Goal: Task Accomplishment & Management: Complete application form

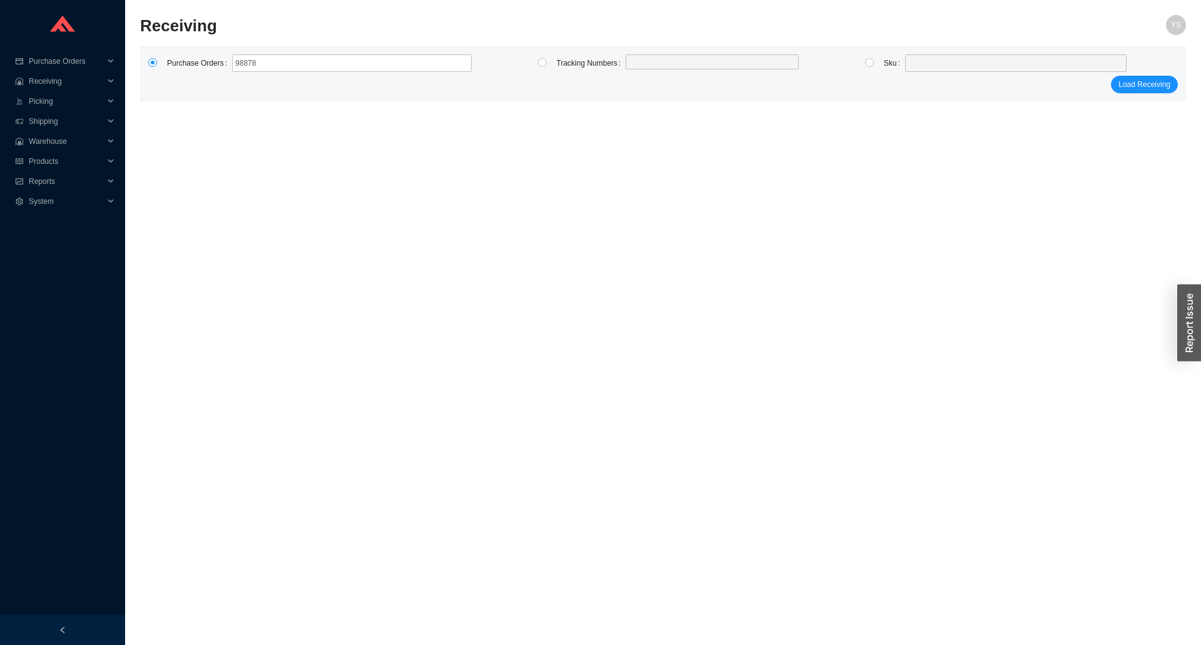
type input "988783"
type input "988905"
click button "Load Receiving" at bounding box center [1144, 85] width 67 height 18
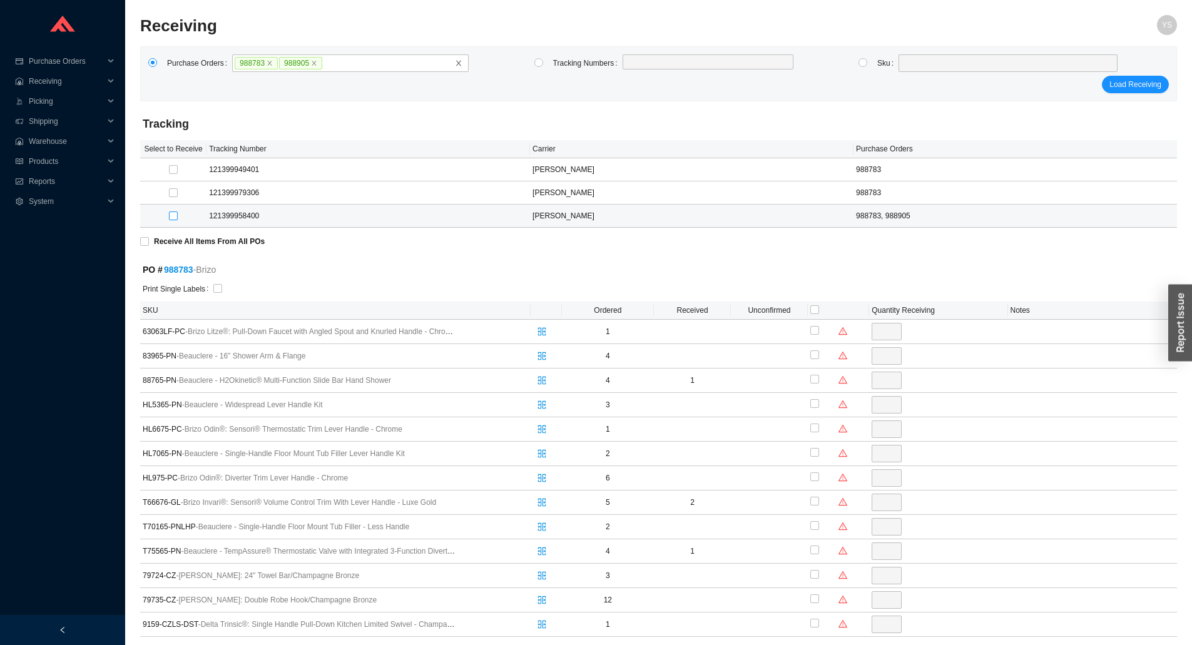
click at [169, 215] on input "checkbox" at bounding box center [173, 216] width 9 height 9
checkbox input "true"
type input "2"
checkbox input "true"
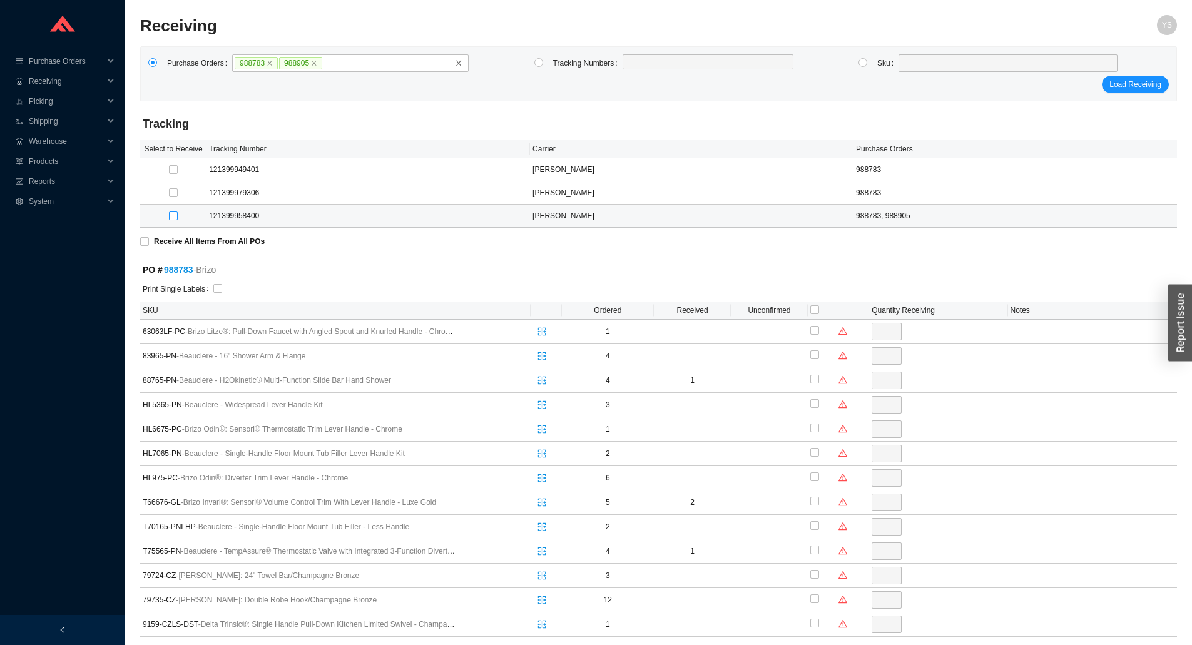
type input "3"
checkbox input "true"
type input "3"
checkbox input "true"
type input "12"
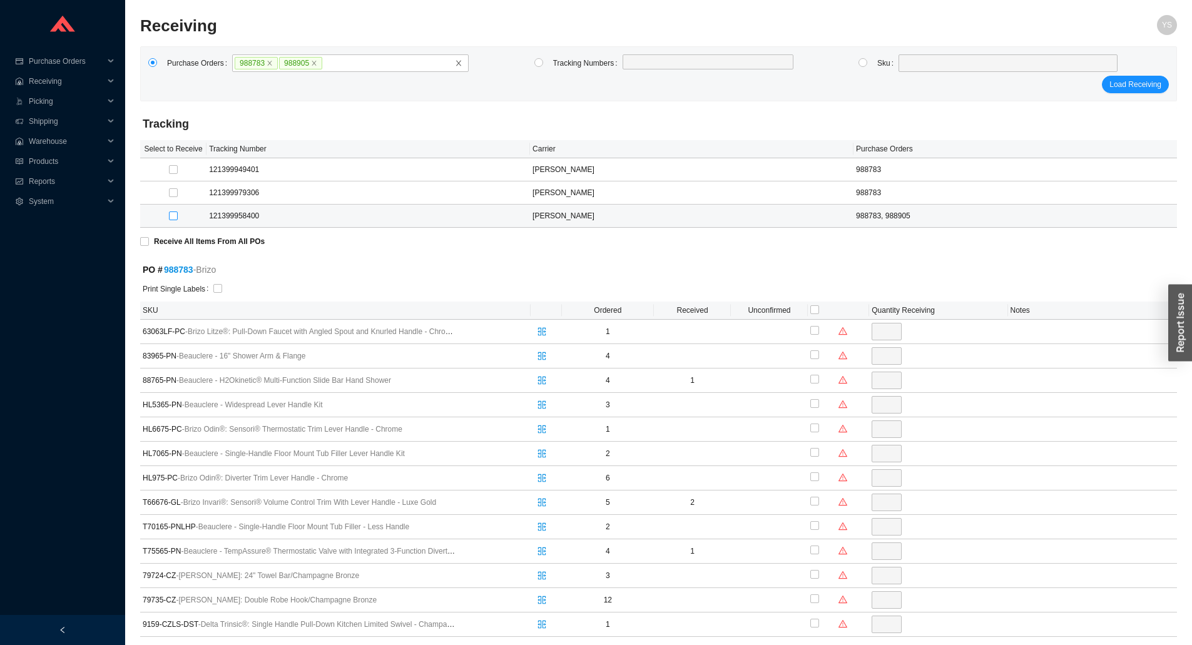
checkbox input "true"
type input "1"
checkbox input "true"
type input "1"
checkbox input "true"
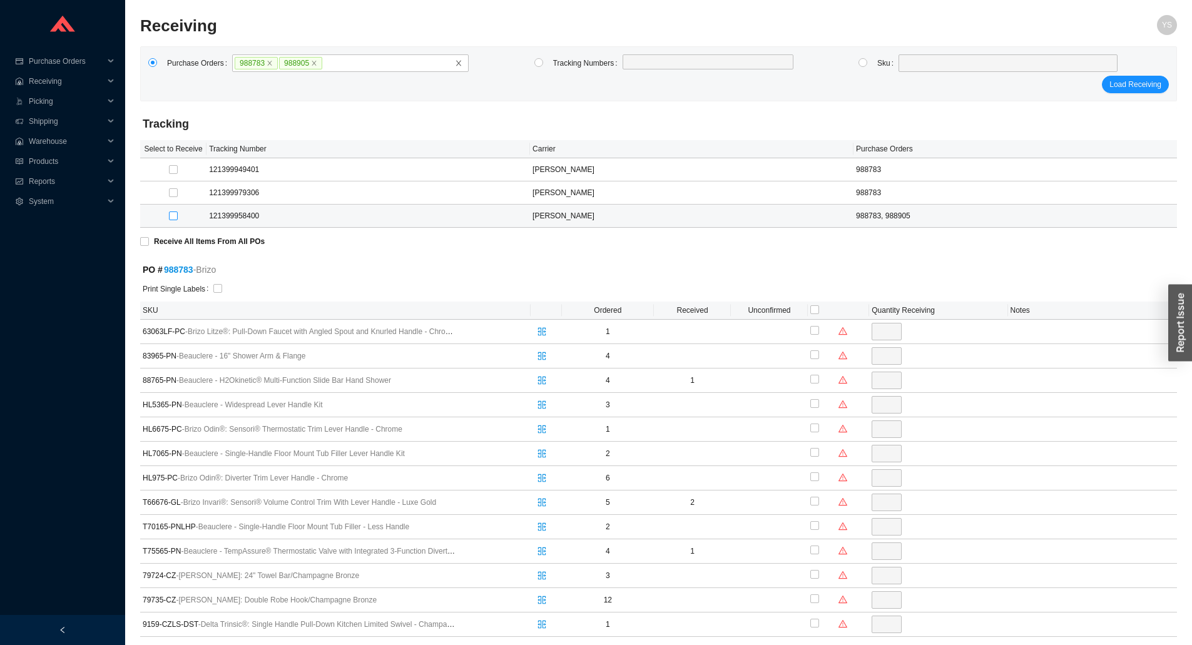
type input "1"
checkbox input "true"
type input "1"
checkbox input "true"
type input "1"
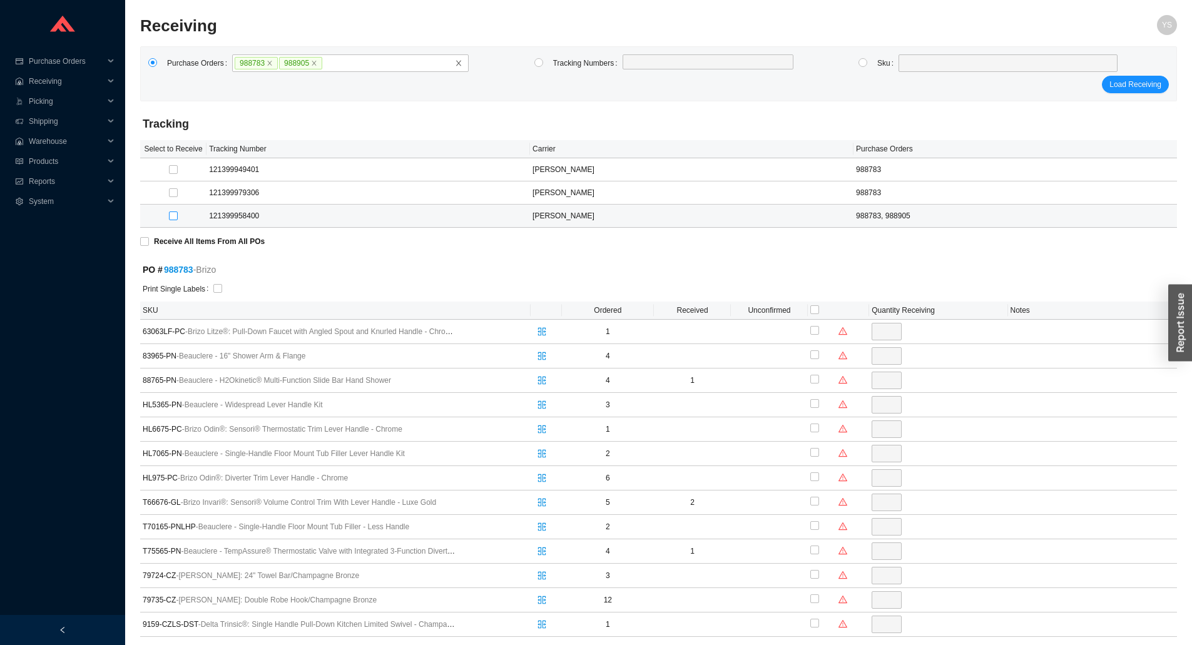
checkbox input "true"
type input "2"
checkbox input "true"
type input "1"
checkbox input "true"
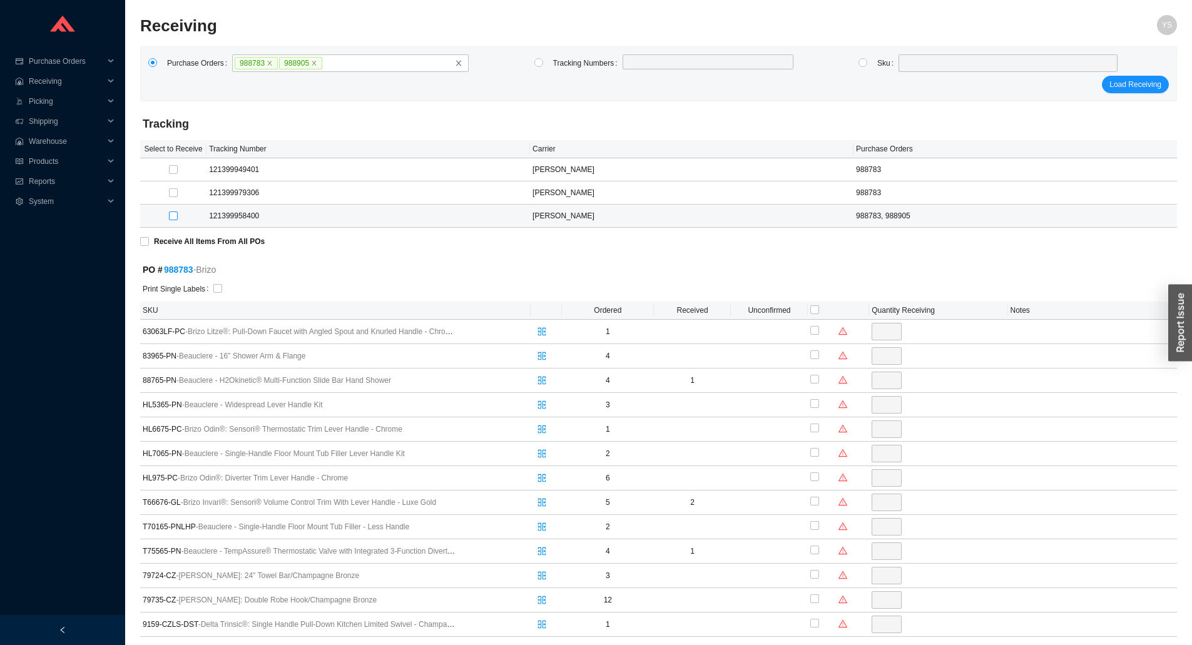
type input "1"
checkbox input "true"
type input "2"
checkbox input "true"
type input "1"
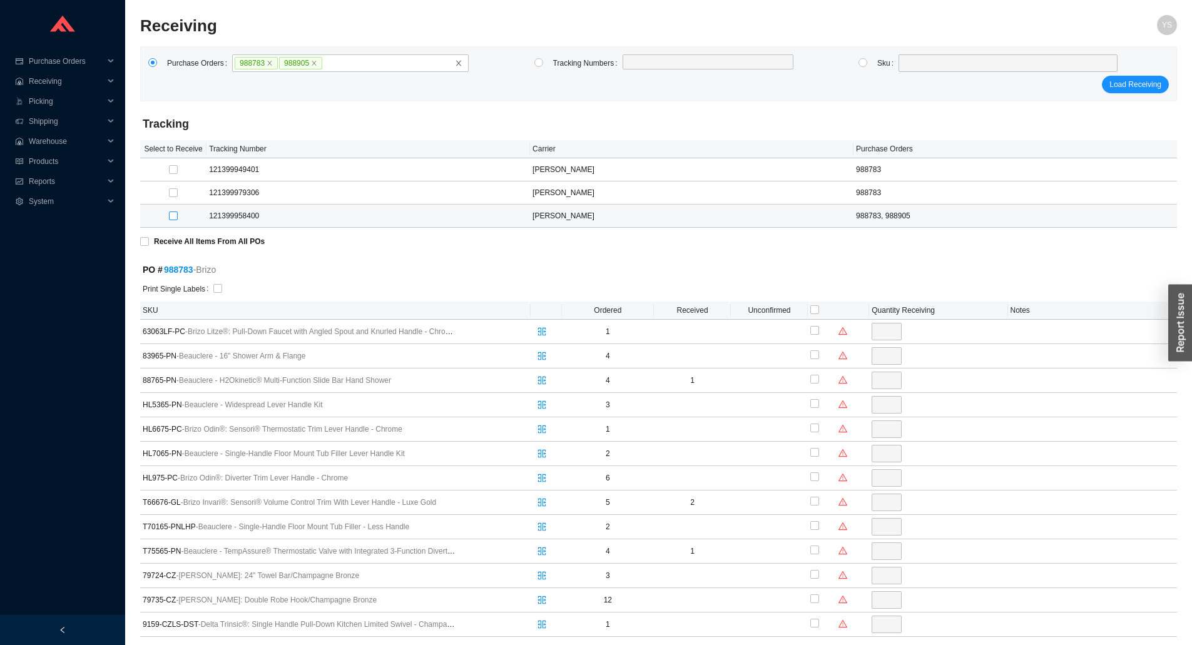
checkbox input "true"
type input "2"
checkbox input "true"
type input "3"
checkbox input "true"
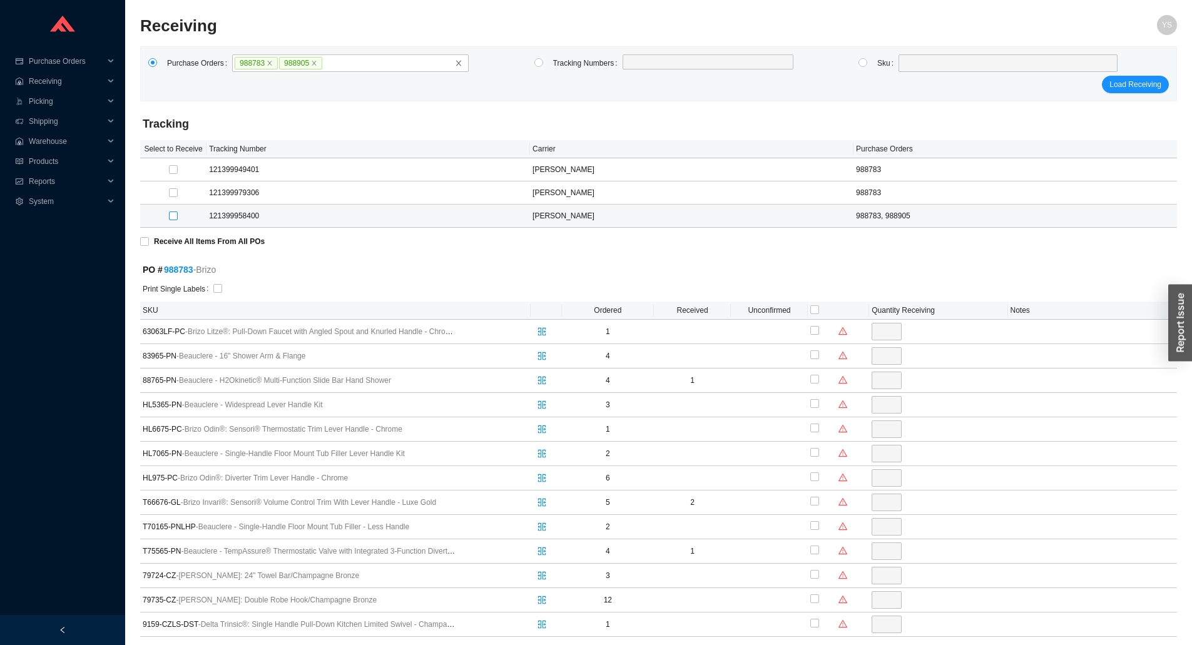
type input "1"
checkbox input "true"
type input "1"
checkbox input "true"
type input "1"
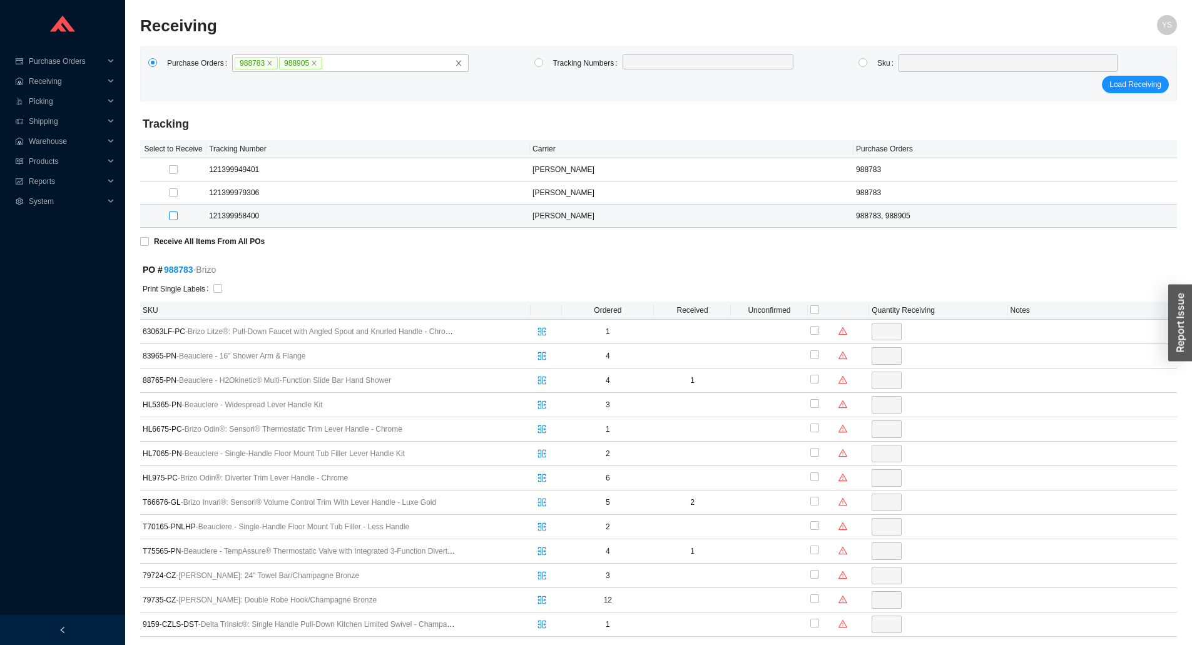
checkbox input "true"
type input "1"
checkbox input "true"
type input "1"
checkbox input "true"
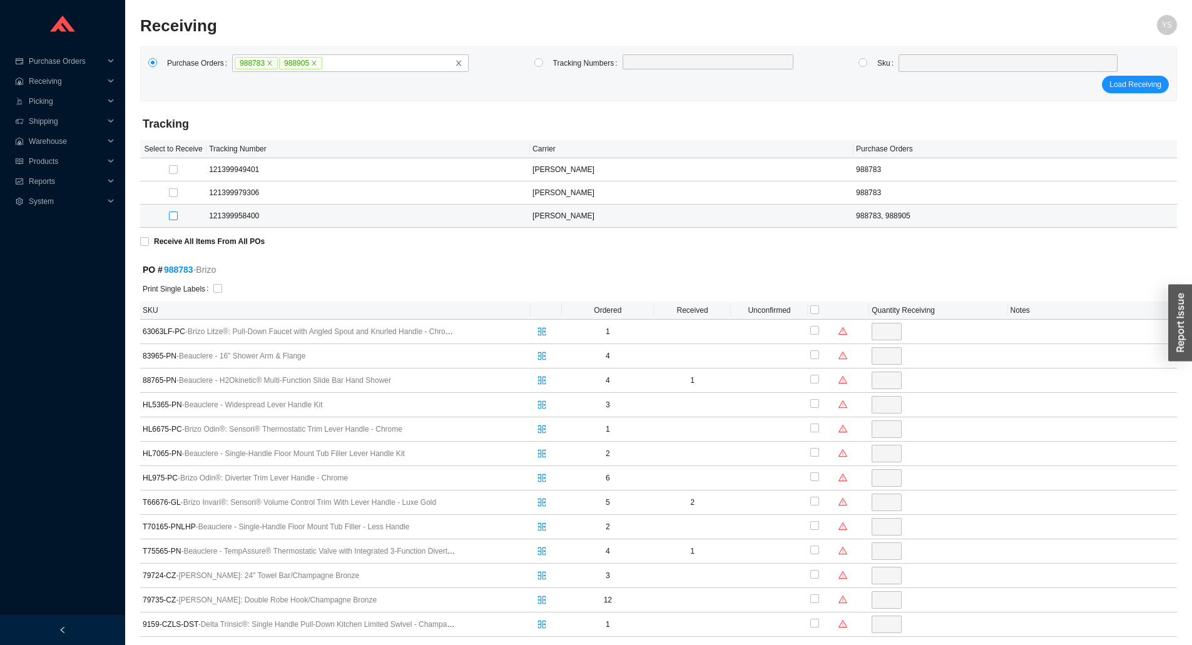
type input "1"
checkbox input "true"
type input "1"
checkbox input "true"
type input "1"
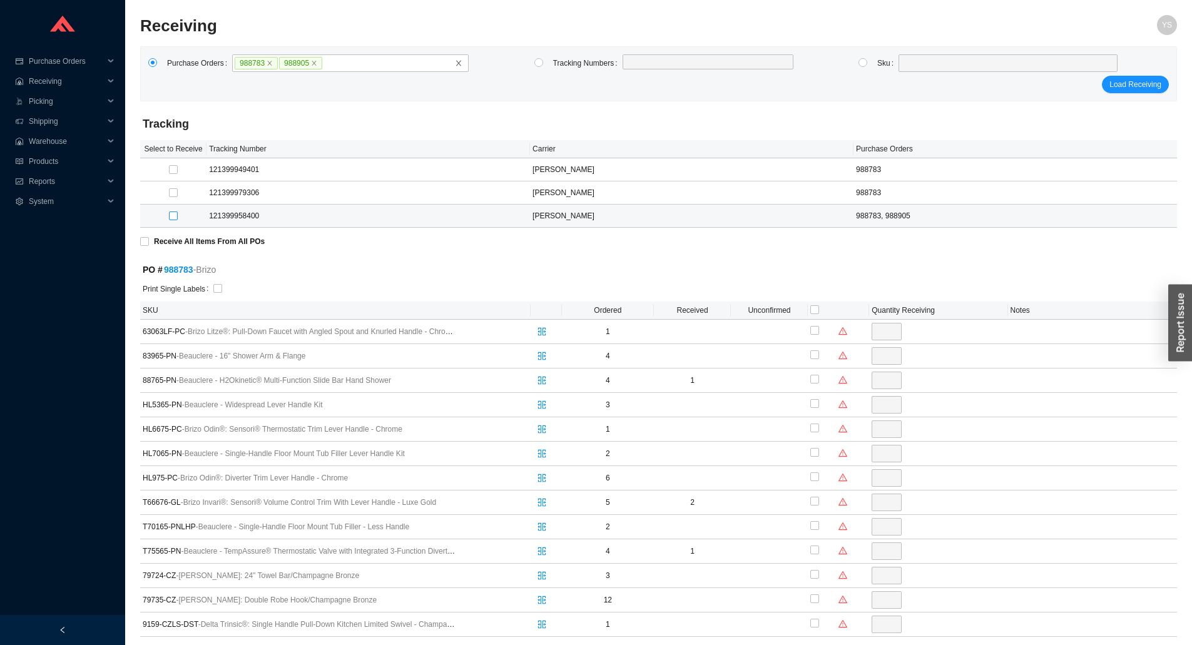
checkbox input "true"
type input "5"
checkbox input "true"
type input "2"
checkbox input "true"
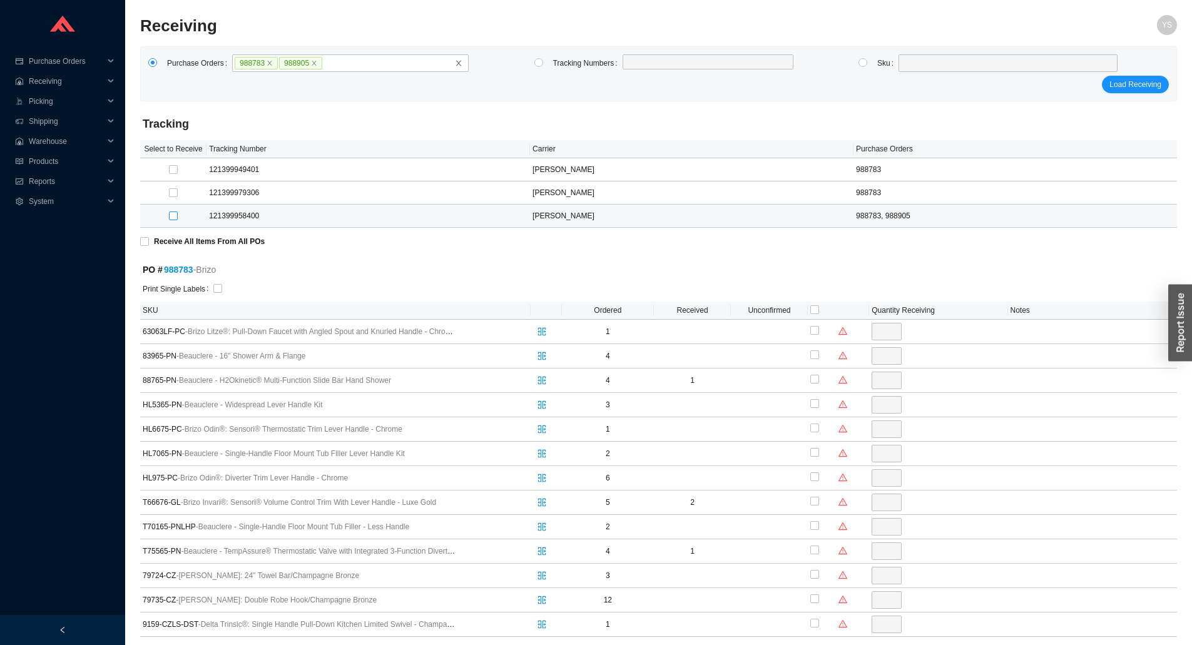
type input "4"
checkbox input "true"
type input "1"
checkbox input "true"
type input "1"
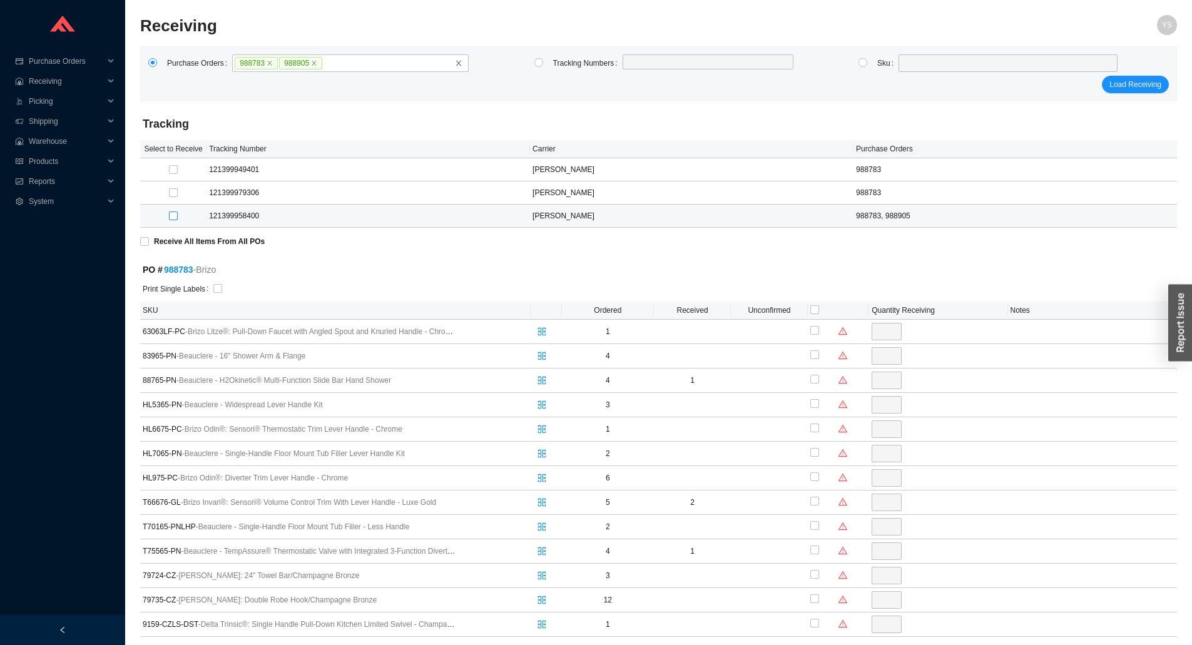
checkbox input "true"
type input "1"
checkbox input "true"
type input "1"
checkbox input "true"
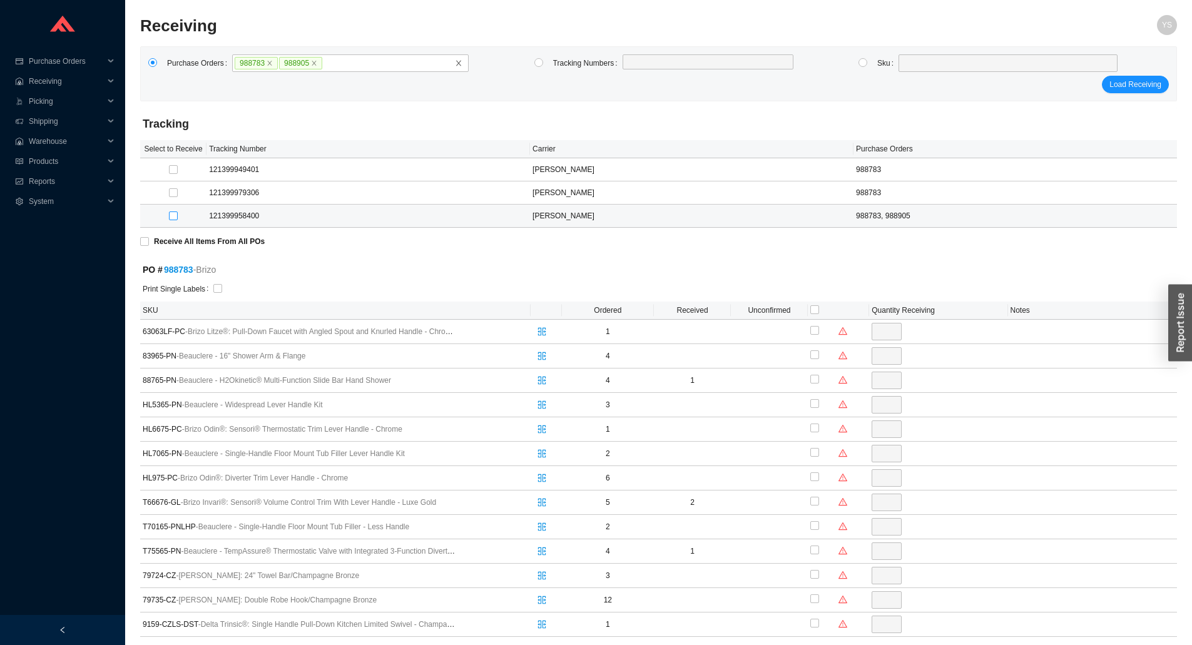
type input "1"
checkbox input "true"
type input "1"
checkbox input "true"
type input "2"
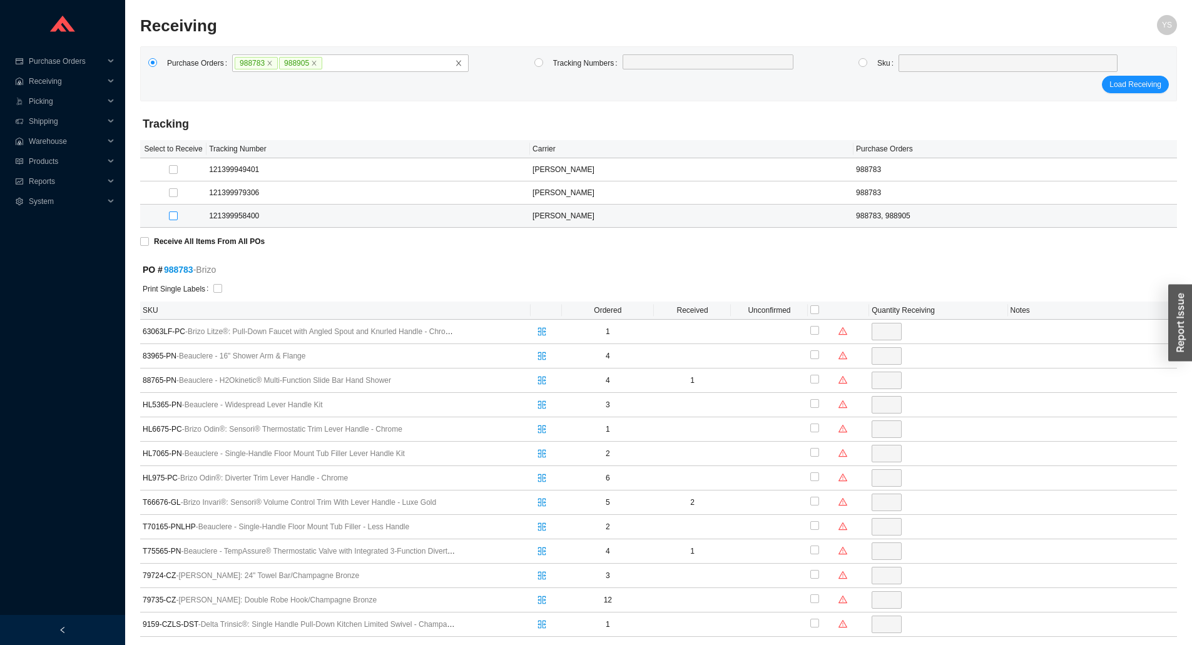
checkbox input "true"
type input "1"
checkbox input "true"
type input "1"
checkbox input "true"
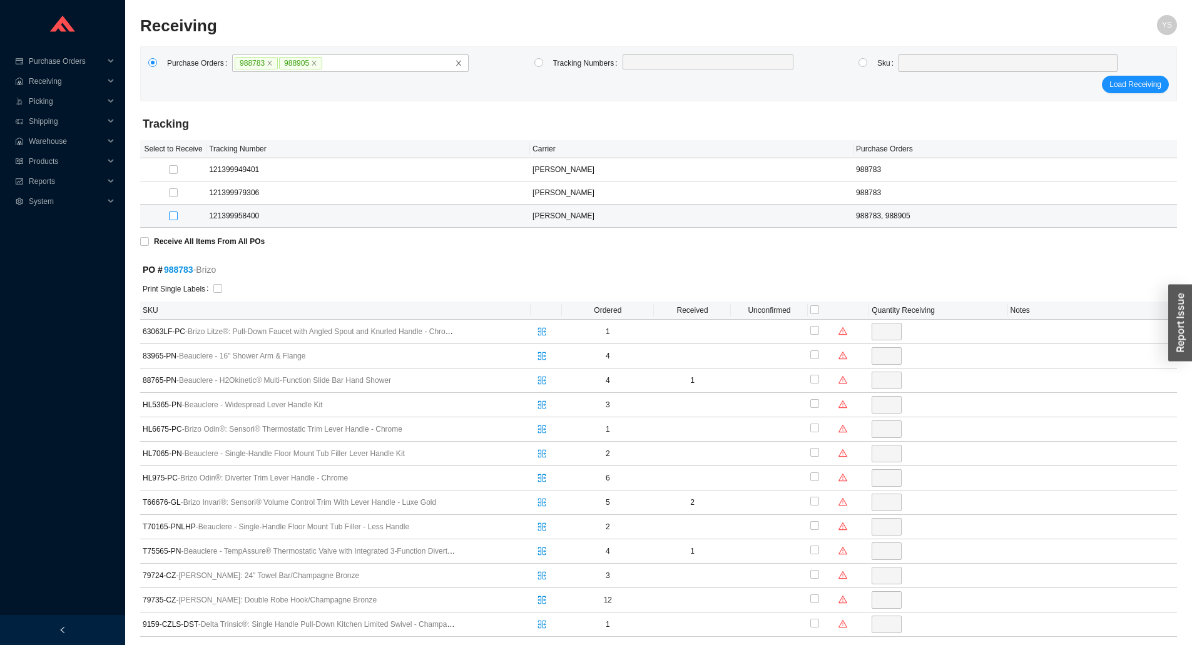
type input "2"
checkbox input "true"
type input "1"
checkbox input "true"
type input "1"
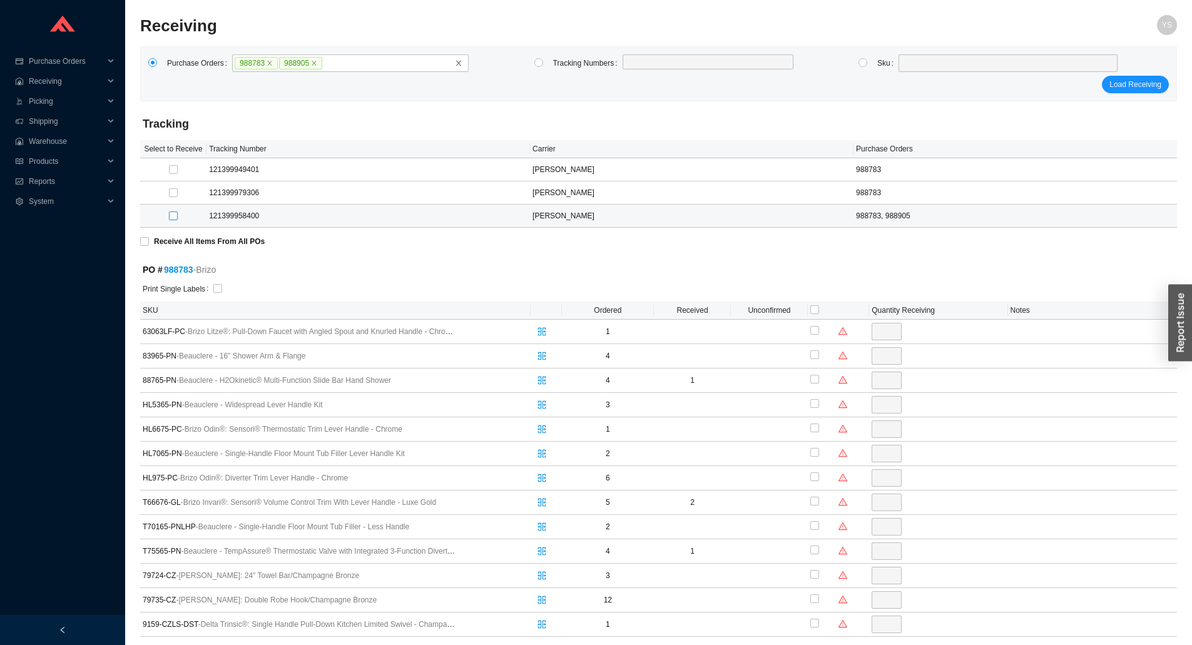
checkbox input "true"
type input "1"
checkbox input "true"
type input "1"
checkbox input "true"
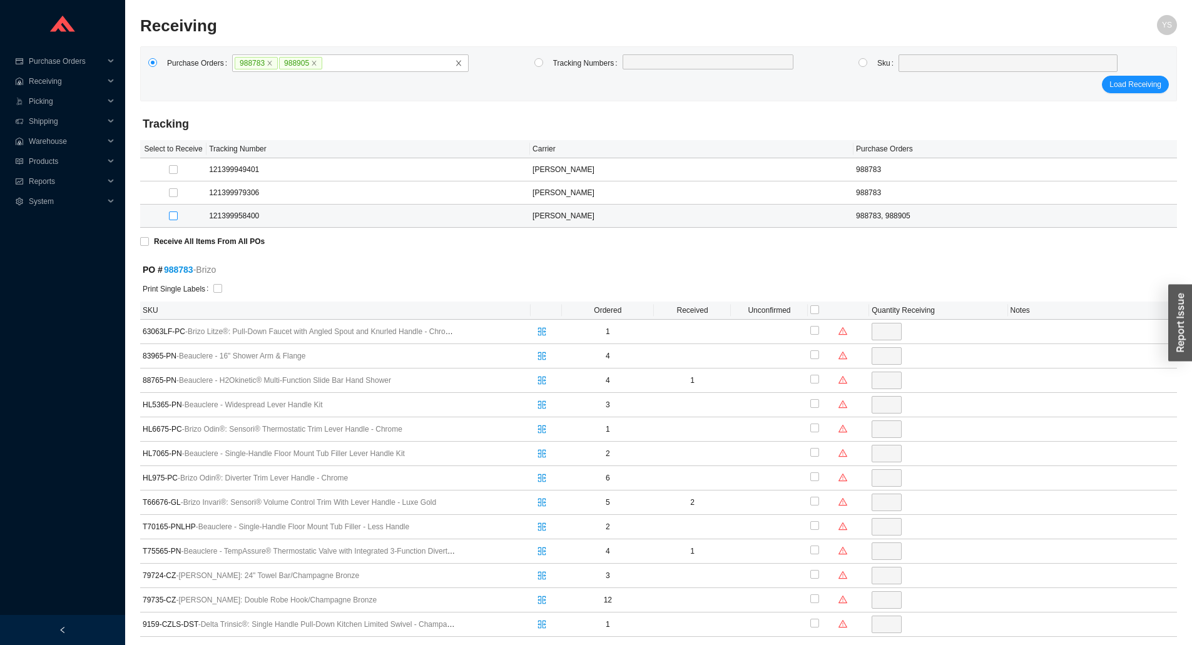
type input "1"
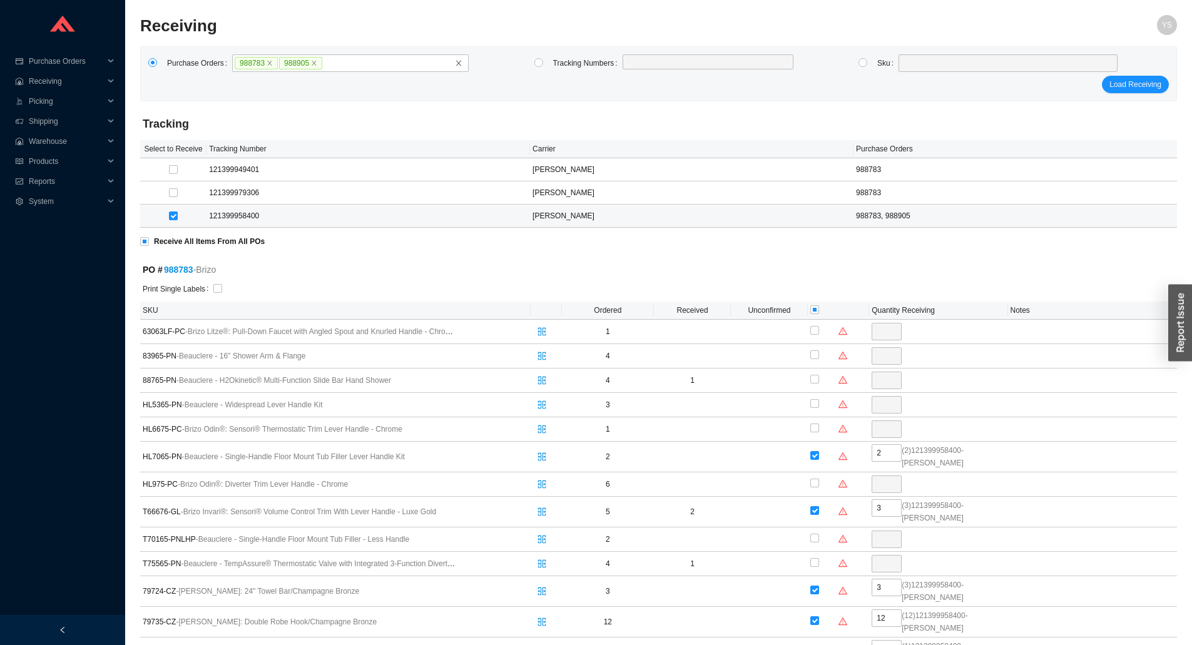
click at [219, 214] on td "121399958400" at bounding box center [369, 216] width 324 height 23
copy td "121399958400"
click at [538, 63] on input "radio" at bounding box center [538, 62] width 9 height 9
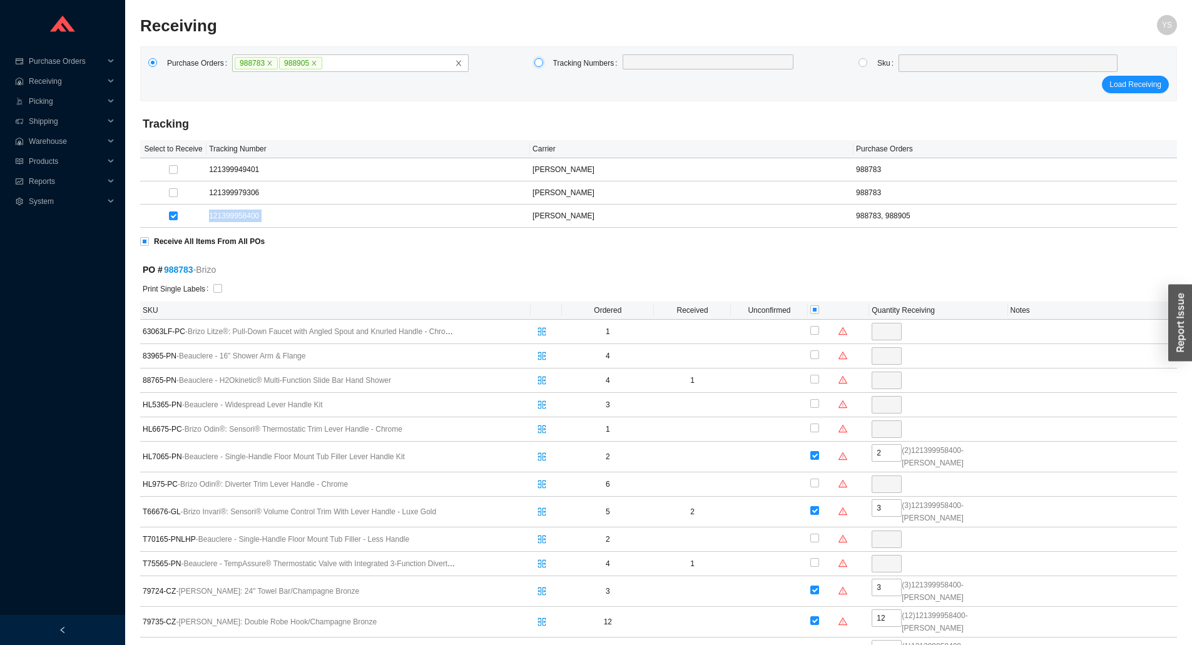
radio input "true"
click at [641, 66] on label at bounding box center [708, 63] width 171 height 18
click at [633, 66] on input at bounding box center [629, 63] width 9 height 14
paste input "121399958400"
type input "121399958400"
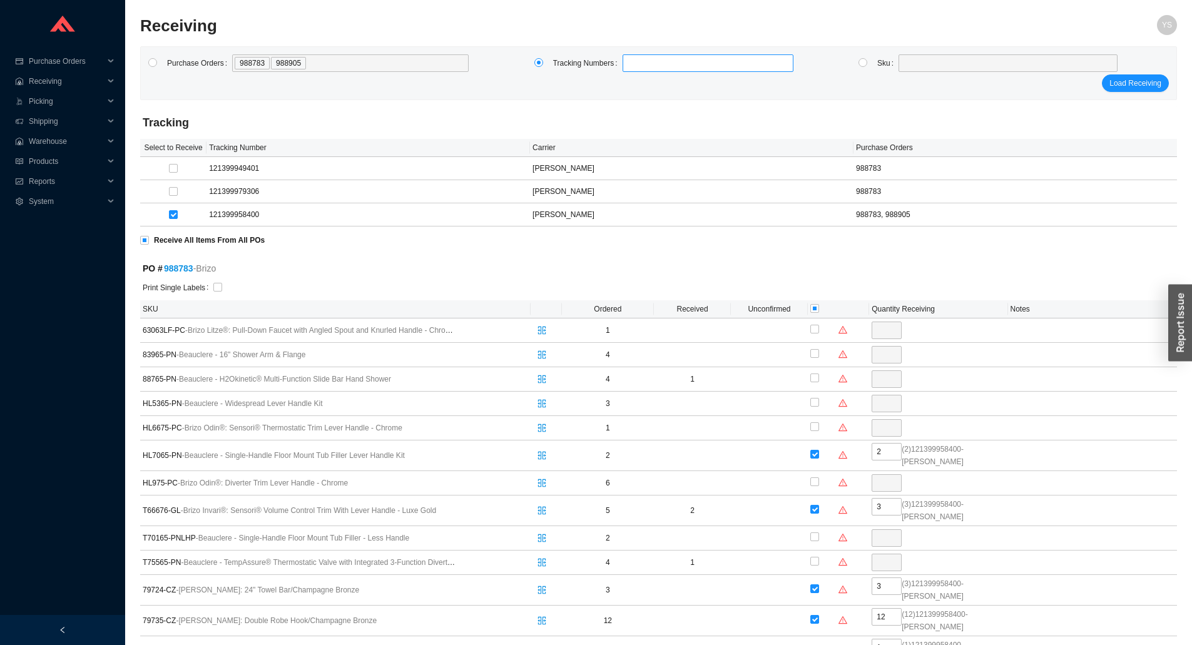
click button "Load Receiving" at bounding box center [1135, 83] width 67 height 18
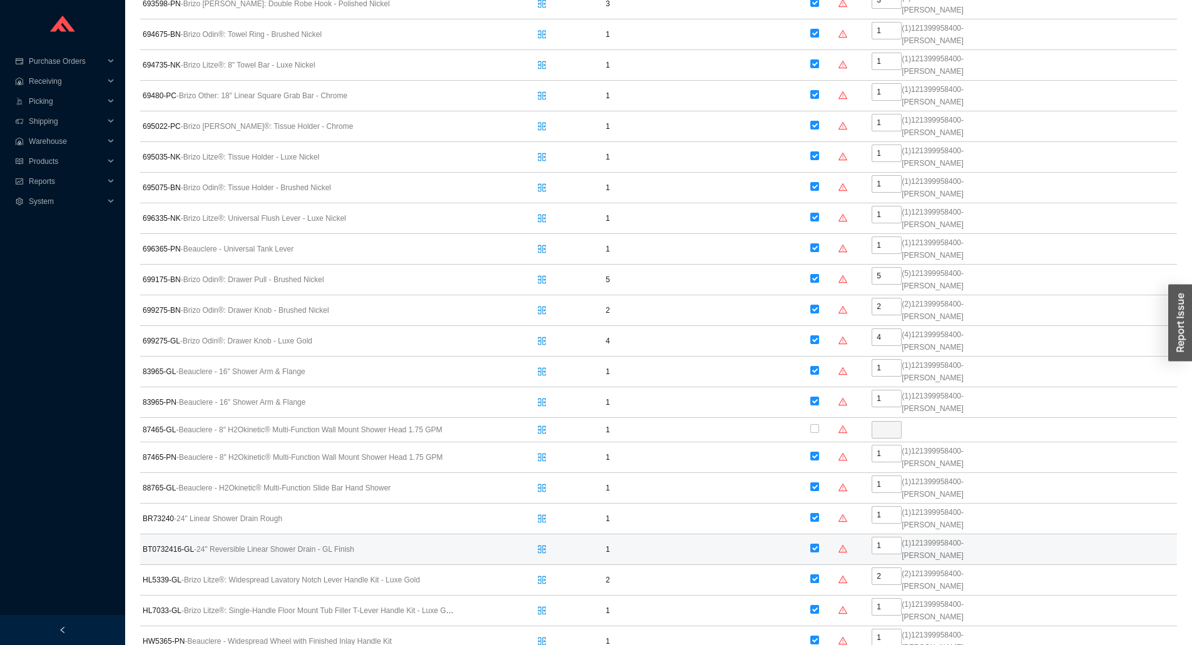
scroll to position [1064, 0]
radio input "true"
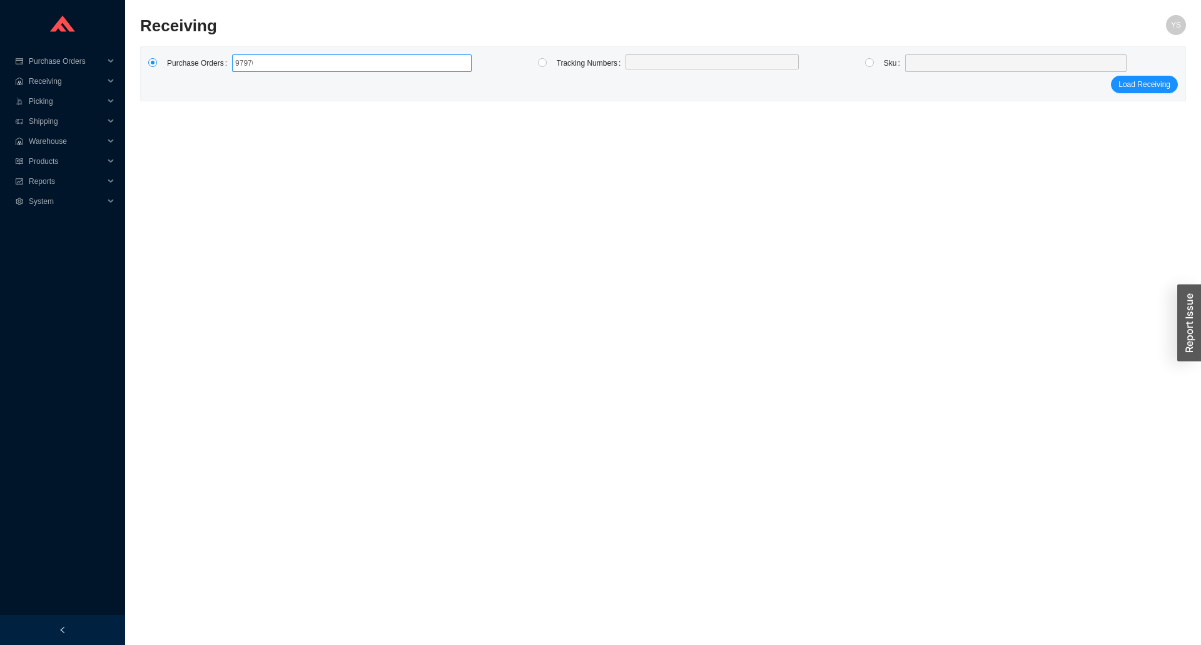
type input "979707"
type input "988103"
click button "Load Receiving" at bounding box center [1144, 85] width 67 height 18
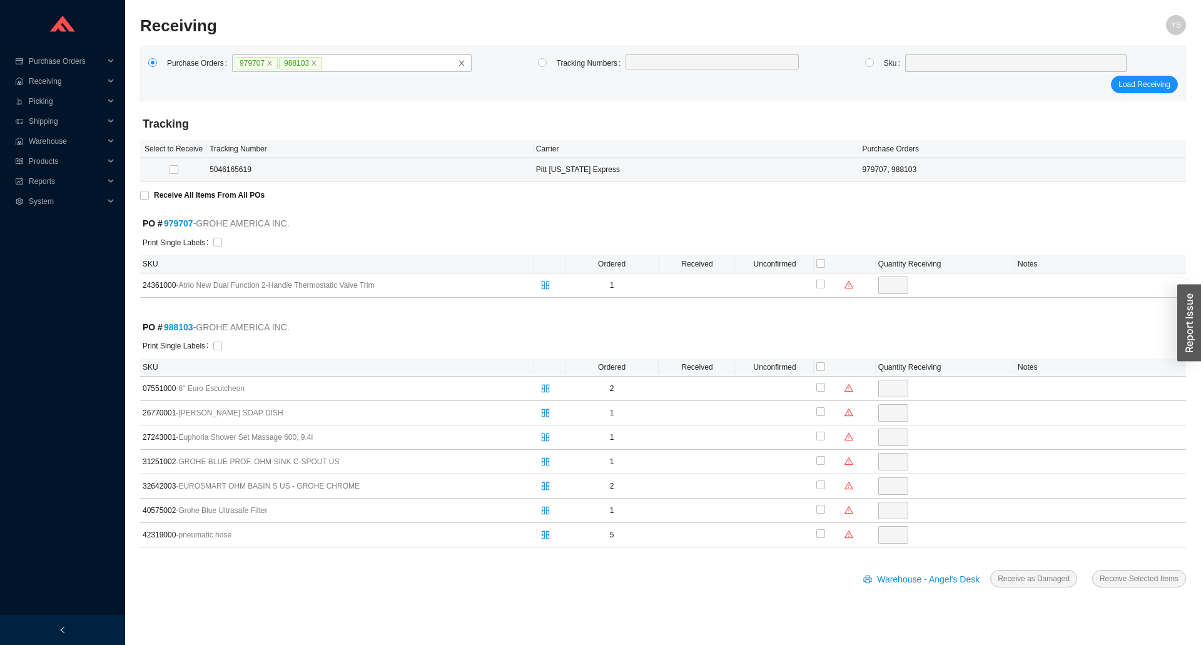
click at [218, 169] on td "5046165619" at bounding box center [370, 169] width 327 height 23
copy td "5046165619"
drag, startPoint x: 542, startPoint y: 57, endPoint x: 602, endPoint y: 79, distance: 64.2
click at [543, 59] on label at bounding box center [542, 63] width 9 height 13
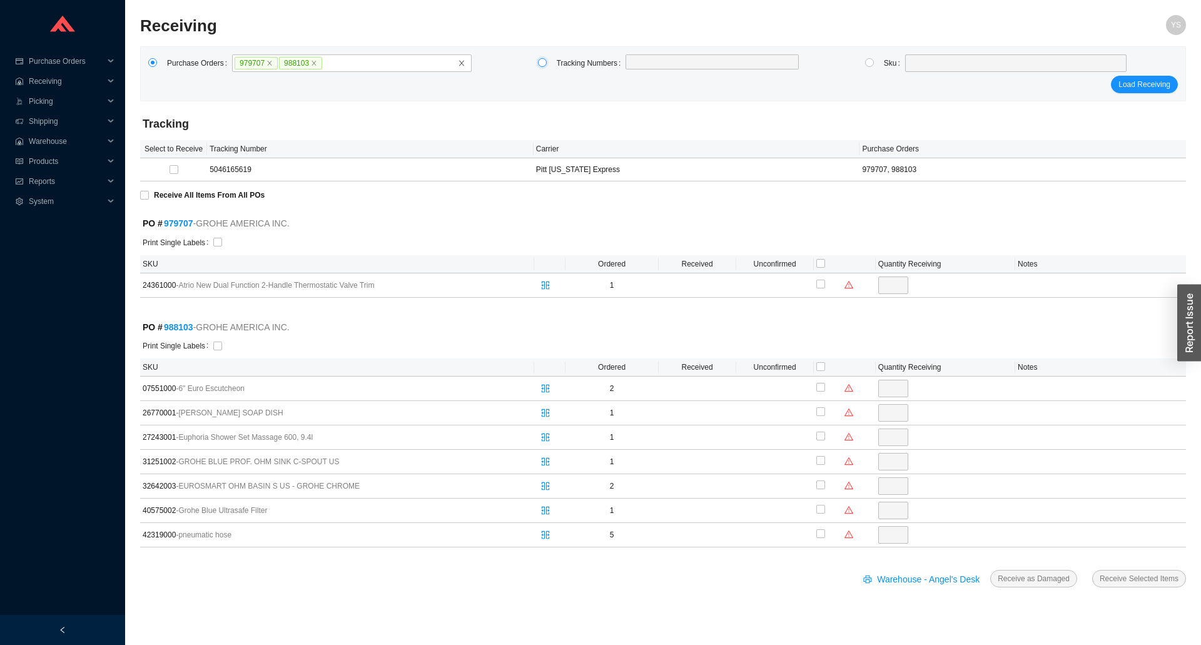
click at [543, 61] on input "radio" at bounding box center [542, 62] width 9 height 9
radio input "true"
click at [651, 66] on label at bounding box center [712, 63] width 173 height 18
click at [636, 66] on input at bounding box center [632, 63] width 9 height 14
paste input "5046165619"
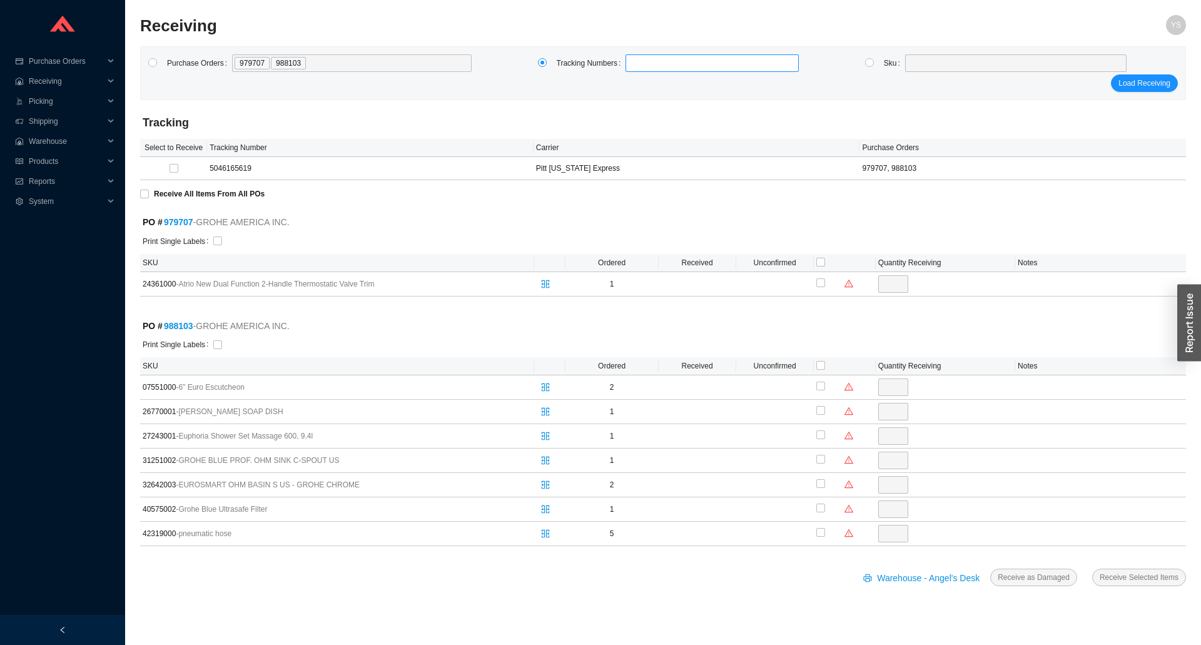
type input "5046165619"
click button "Load Receiving" at bounding box center [1144, 83] width 67 height 18
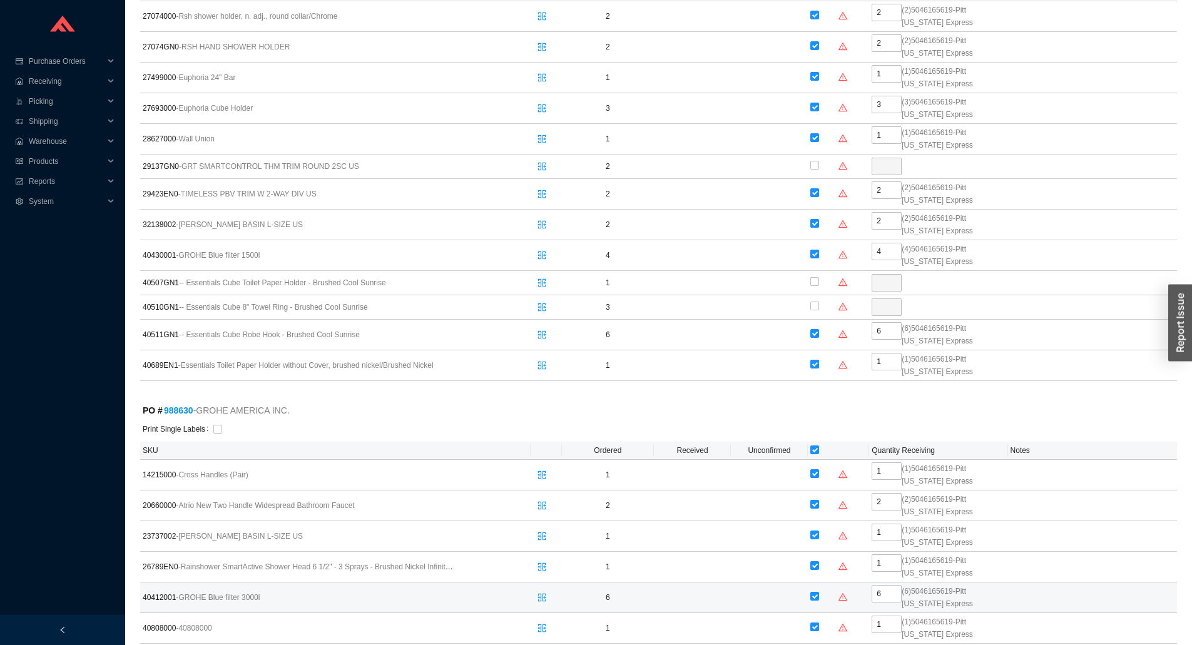
scroll to position [4280, 0]
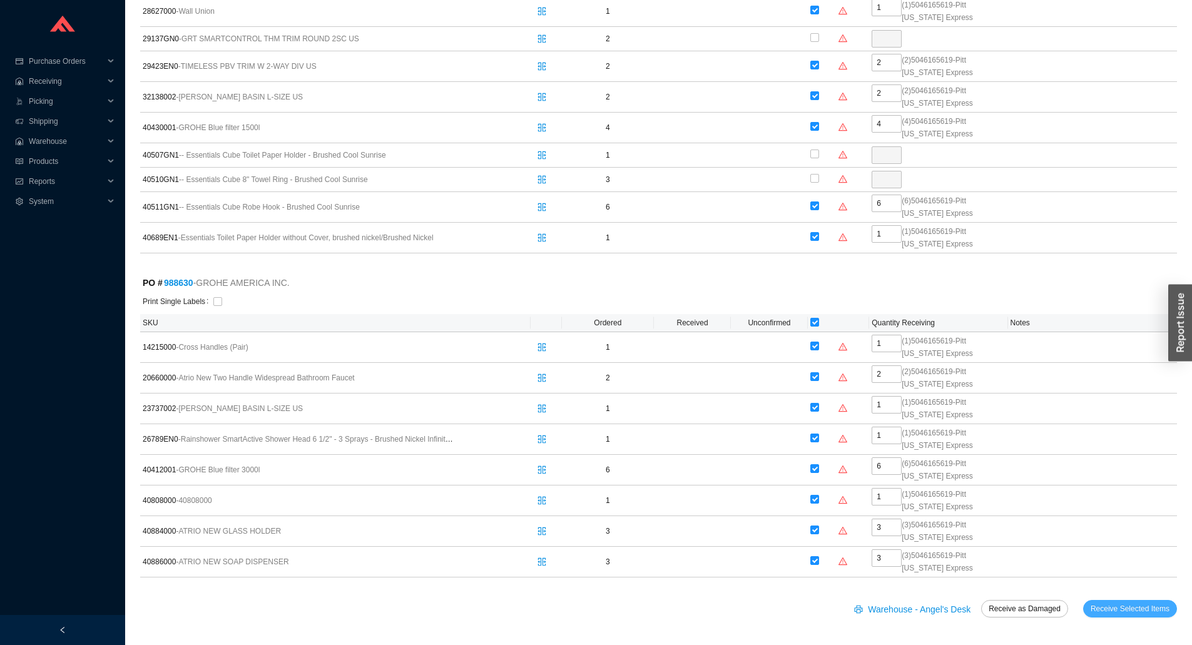
click at [1129, 614] on span "Receive Selected Items" at bounding box center [1130, 609] width 79 height 13
radio input "true"
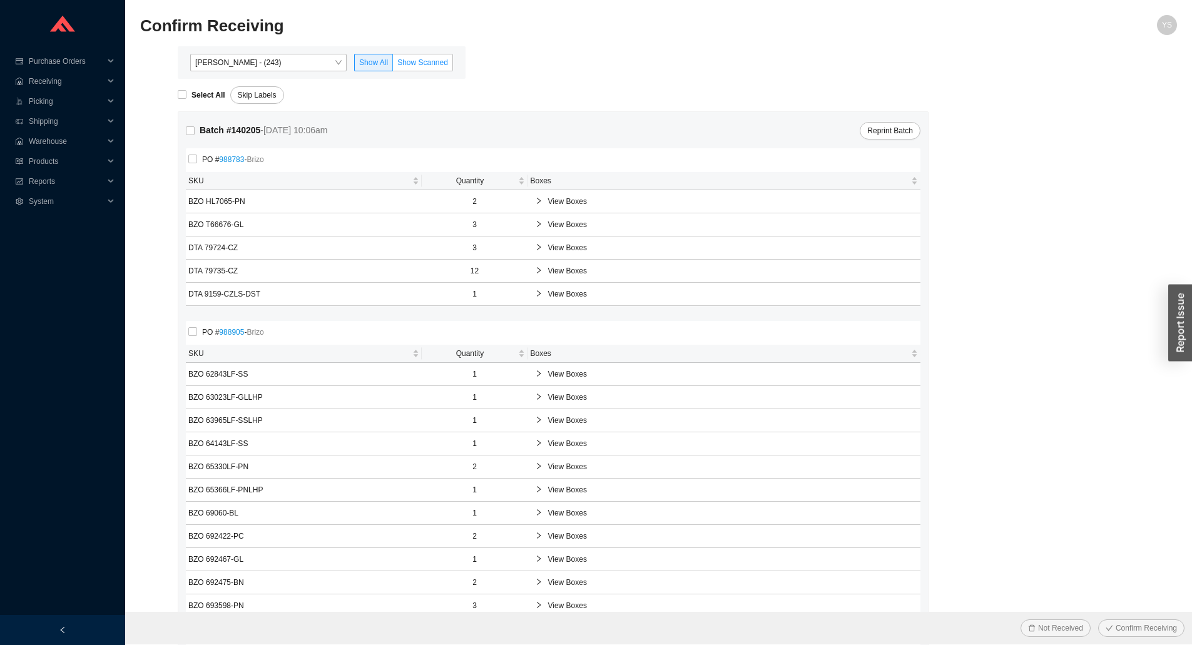
click at [428, 63] on span "Show Scanned" at bounding box center [422, 62] width 51 height 9
click at [393, 65] on input "Show Scanned" at bounding box center [393, 65] width 0 height 0
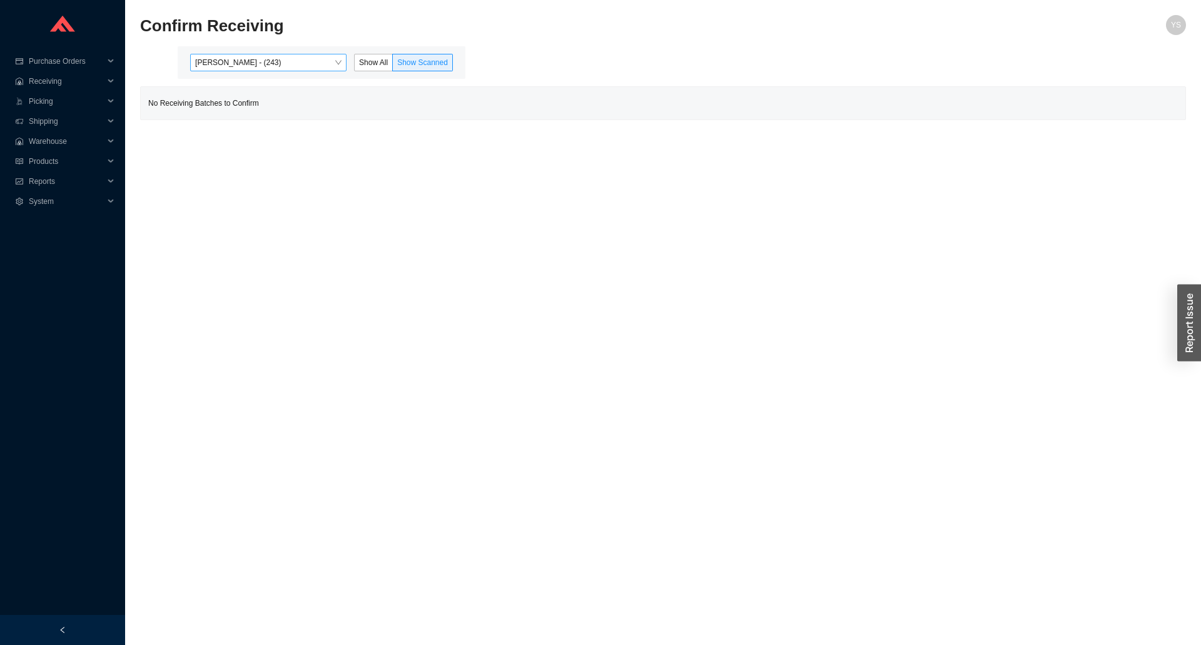
click at [299, 60] on span "Yossi Siff - (243)" at bounding box center [268, 62] width 146 height 16
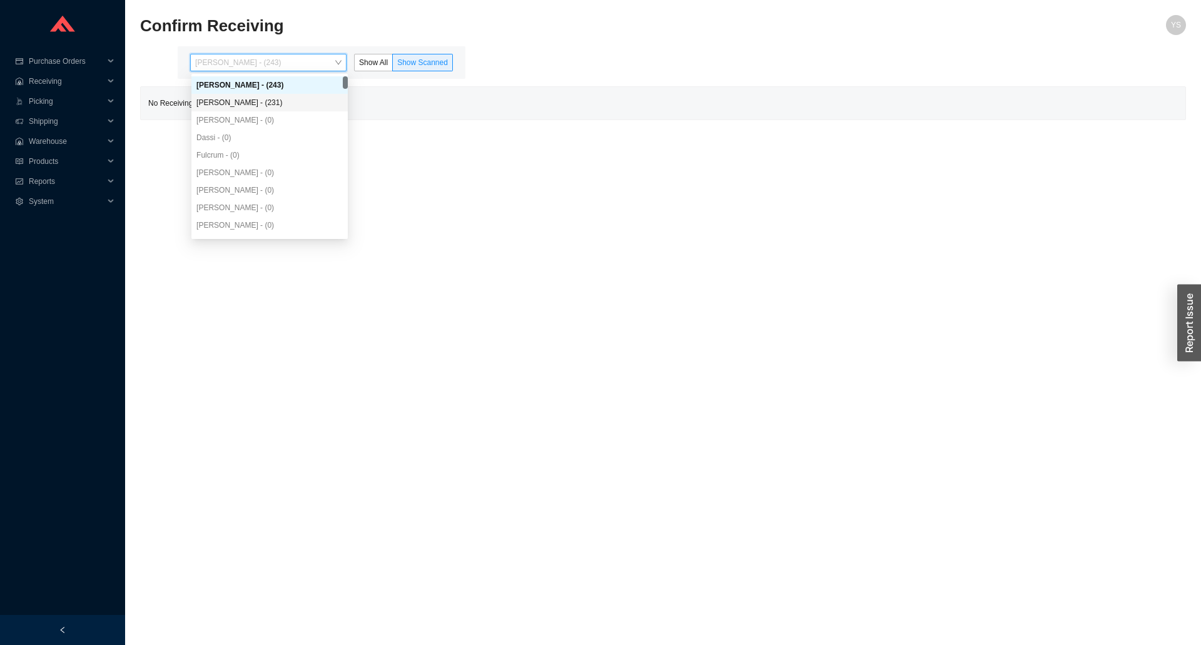
click at [268, 107] on div "Angel Negron - (231)" at bounding box center [269, 102] width 146 height 11
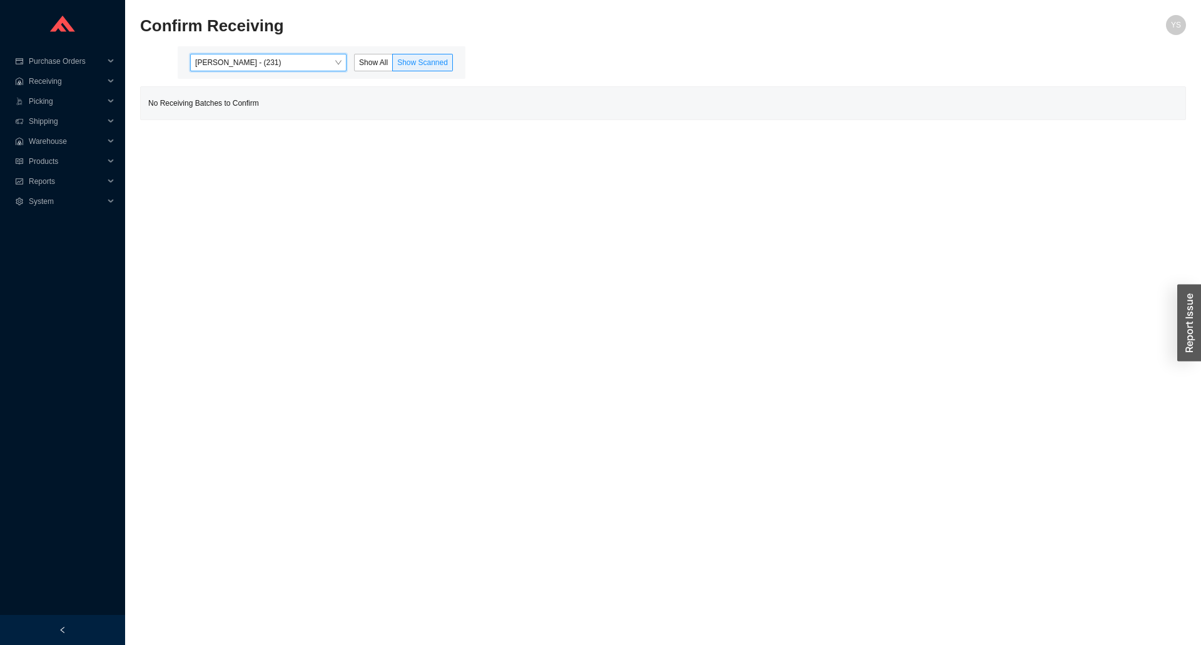
click at [232, 69] on span "Angel Negron - (231)" at bounding box center [268, 62] width 146 height 16
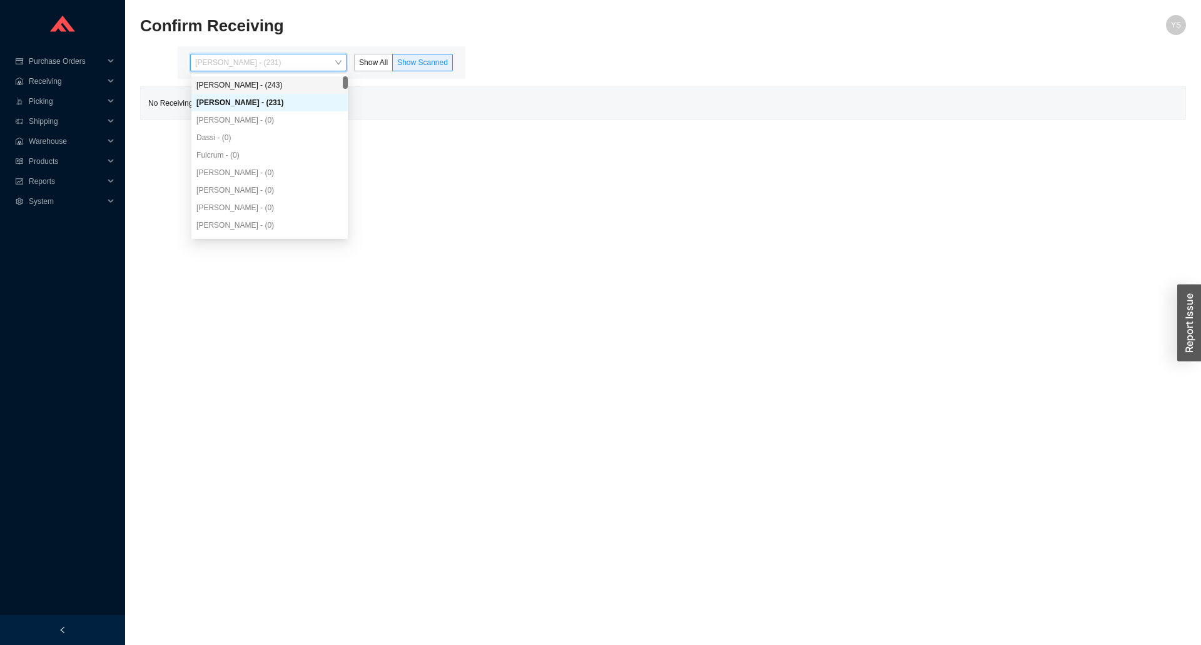
click at [240, 81] on div "Yossi Siff - (243)" at bounding box center [269, 84] width 146 height 11
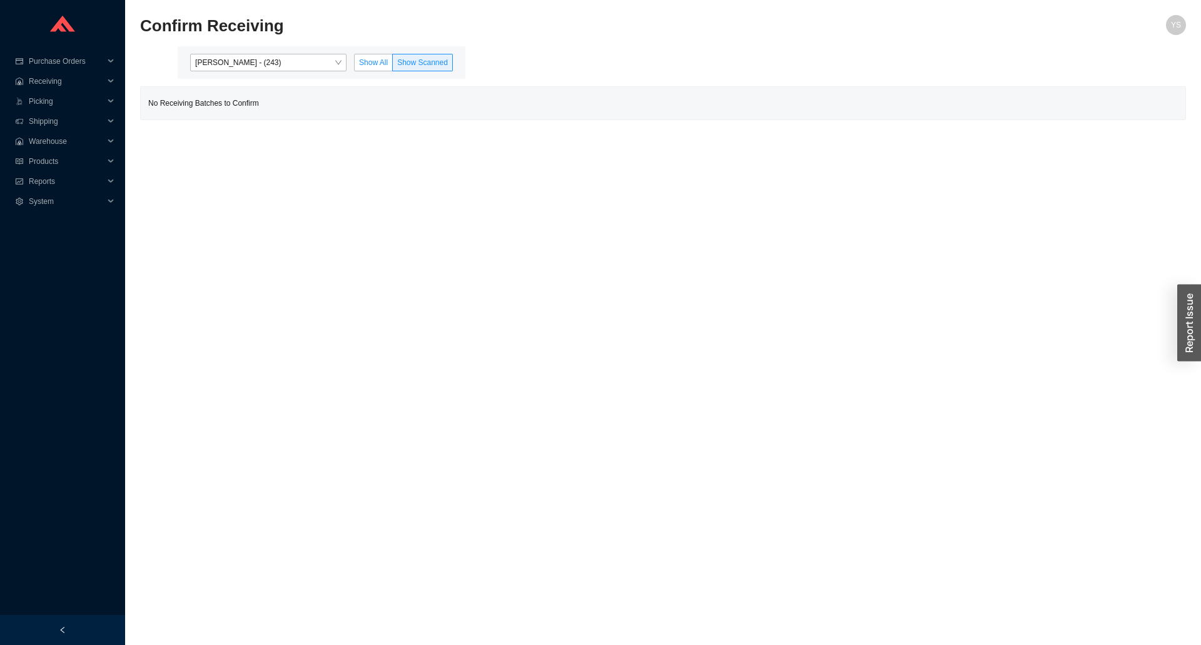
click at [369, 67] on span "Show All" at bounding box center [373, 62] width 29 height 9
click at [355, 65] on input "Show All" at bounding box center [355, 65] width 0 height 0
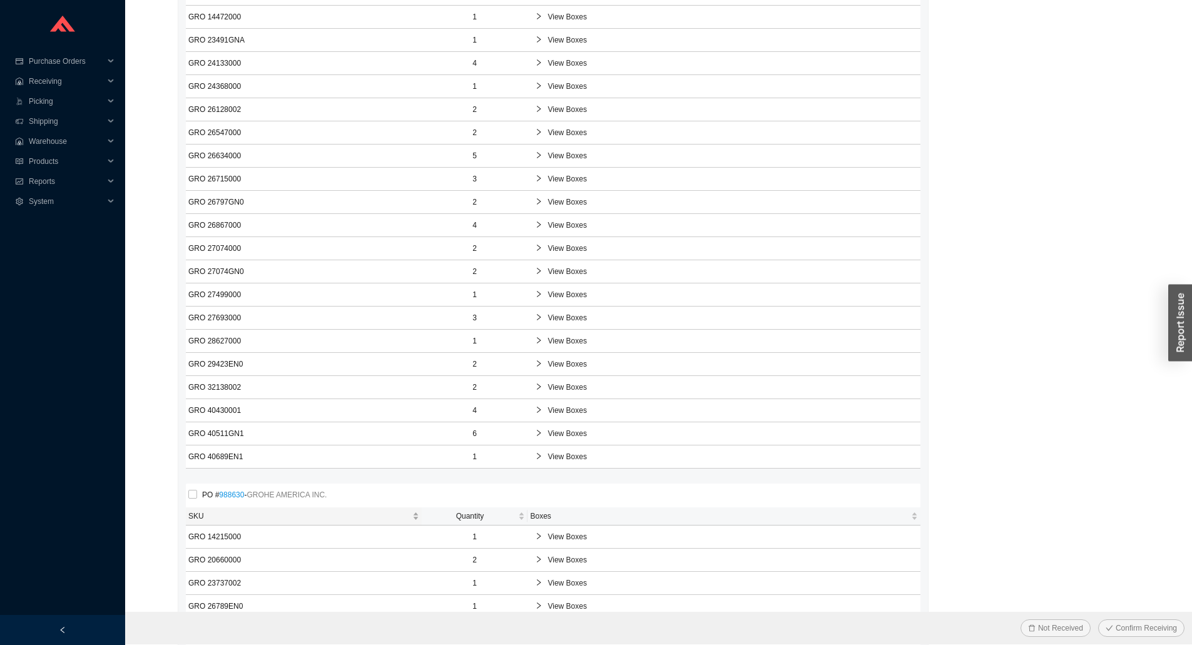
scroll to position [3638, 0]
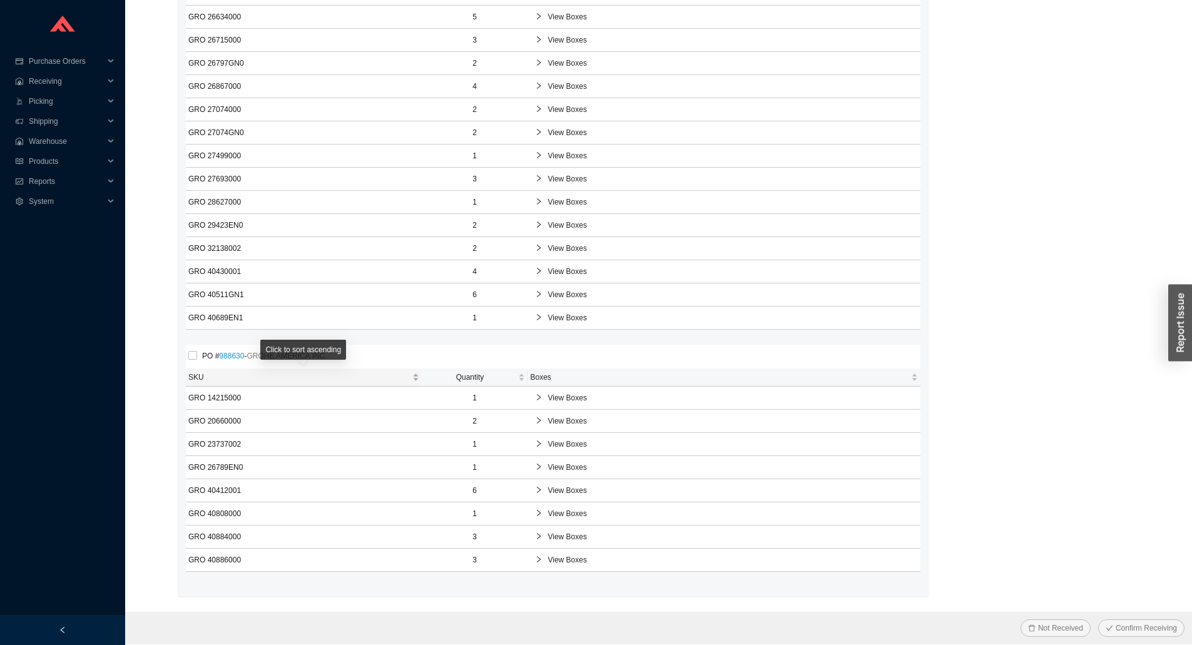
click at [415, 384] on div "SKU" at bounding box center [303, 377] width 231 height 13
